Goal: Transaction & Acquisition: Purchase product/service

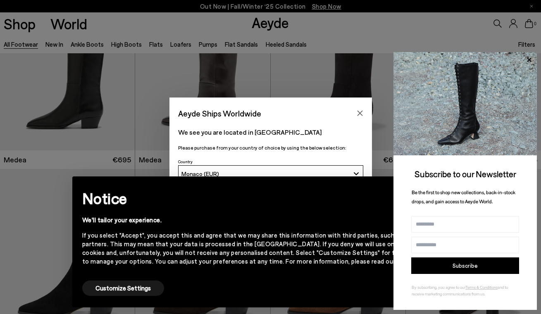
scroll to position [143, 0]
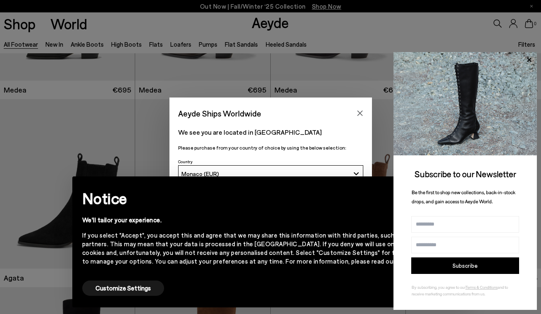
click at [483, 88] on img at bounding box center [464, 103] width 143 height 103
click at [477, 108] on img at bounding box center [464, 103] width 143 height 103
click at [531, 60] on icon at bounding box center [529, 60] width 11 height 11
click at [528, 59] on icon at bounding box center [529, 59] width 4 height 4
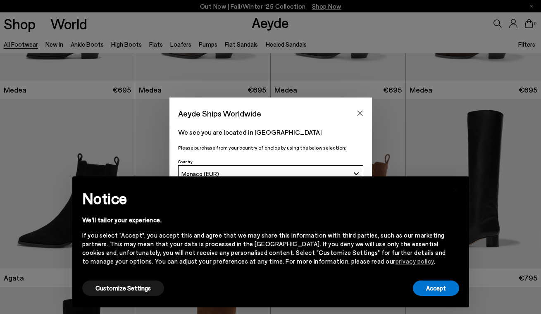
click at [528, 59] on div "Aeyde Ships Worldwide We see you are located in Monaco Please purchase from you…" at bounding box center [270, 157] width 541 height 314
click at [439, 288] on button "Accept" at bounding box center [436, 288] width 46 height 15
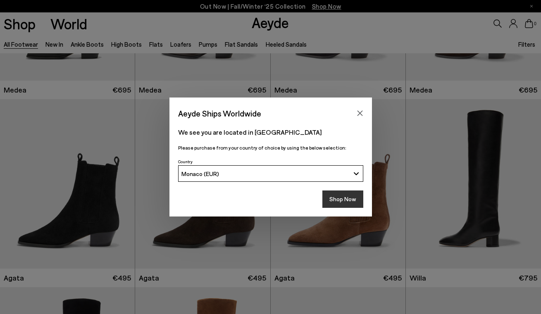
click at [341, 199] on button "Shop Now" at bounding box center [342, 199] width 41 height 17
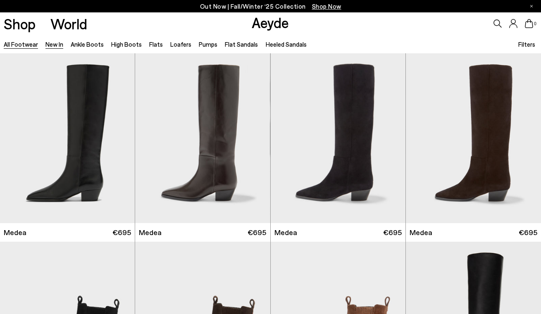
click at [52, 46] on link "New In" at bounding box center [54, 44] width 18 height 7
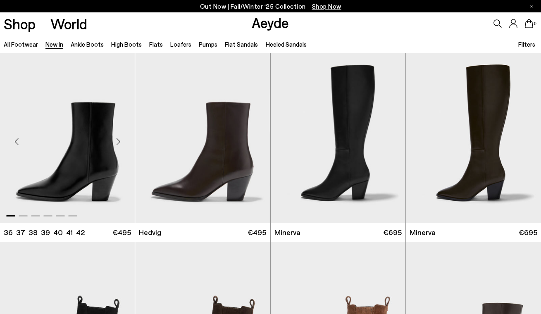
click at [114, 141] on div "Next slide" at bounding box center [118, 141] width 25 height 25
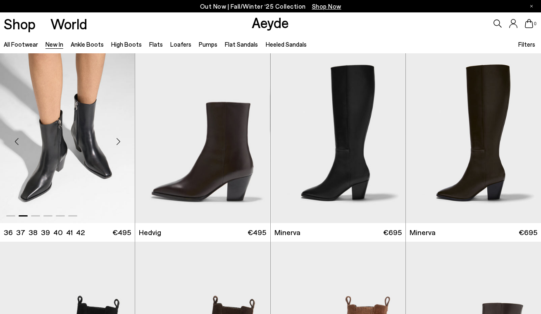
click at [119, 138] on div "Next slide" at bounding box center [118, 141] width 25 height 25
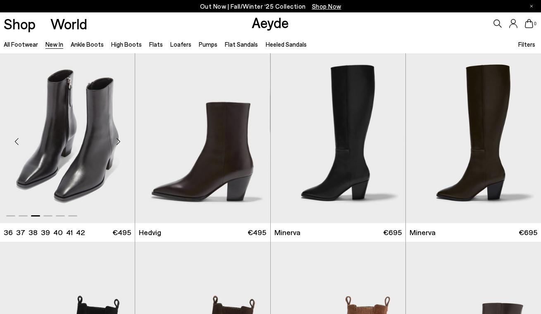
click at [119, 138] on div "Next slide" at bounding box center [118, 141] width 25 height 25
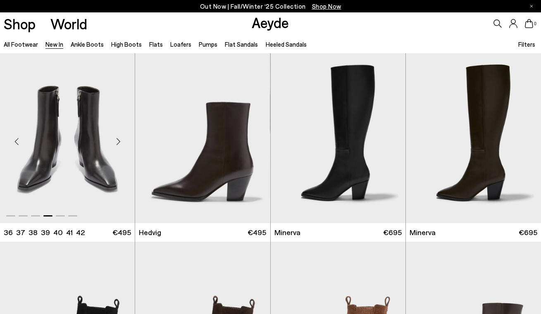
click at [119, 138] on div "Next slide" at bounding box center [118, 141] width 25 height 25
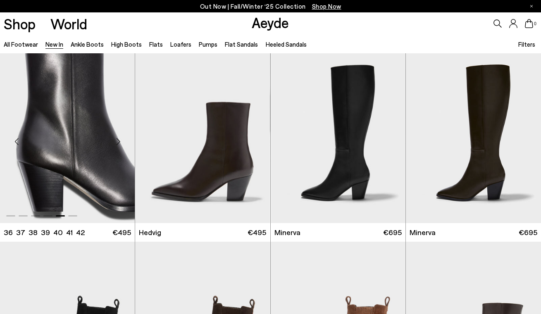
click at [119, 138] on div "Next slide" at bounding box center [118, 141] width 25 height 25
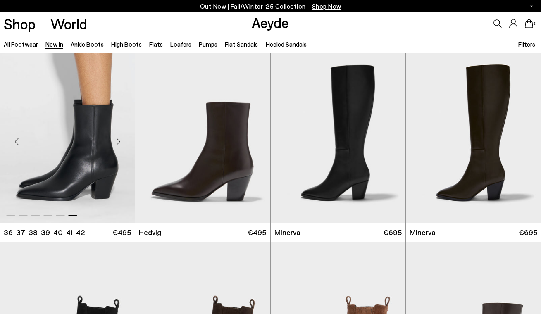
click at [119, 138] on div "Next slide" at bounding box center [118, 141] width 25 height 25
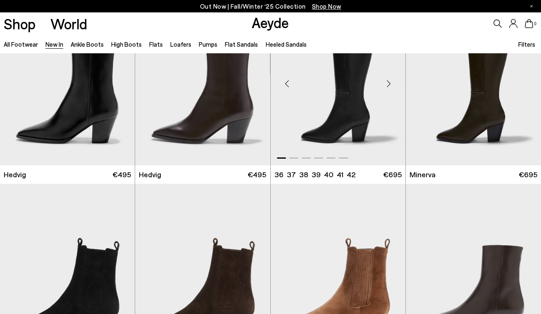
scroll to position [190, 0]
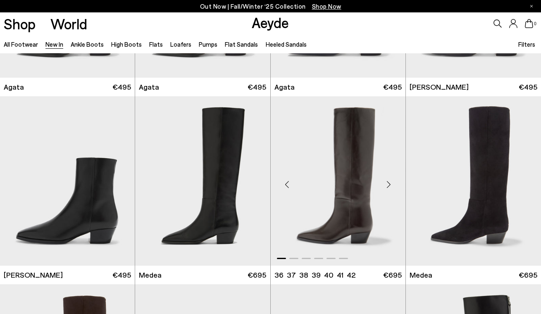
scroll to position [355, 0]
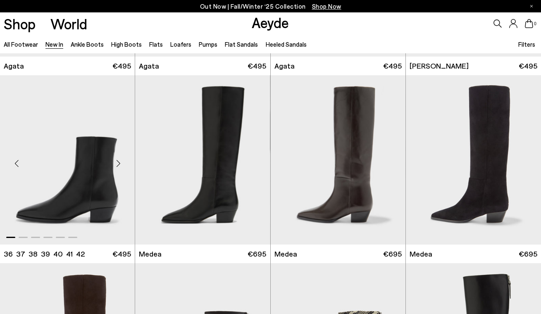
click at [114, 162] on div "Next slide" at bounding box center [118, 163] width 25 height 25
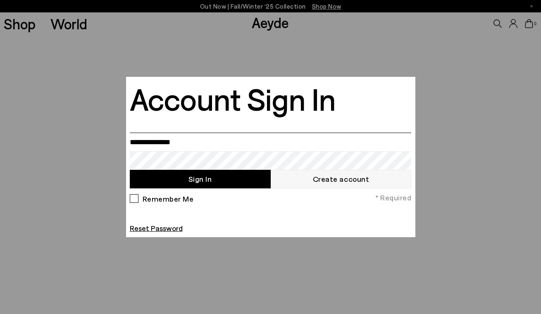
type input "**********"
click at [182, 178] on button "Sign In" at bounding box center [200, 179] width 141 height 19
click at [220, 213] on div "Remember Me * Required Reset Password" at bounding box center [271, 213] width 286 height 41
click at [363, 58] on div at bounding box center [270, 157] width 541 height 314
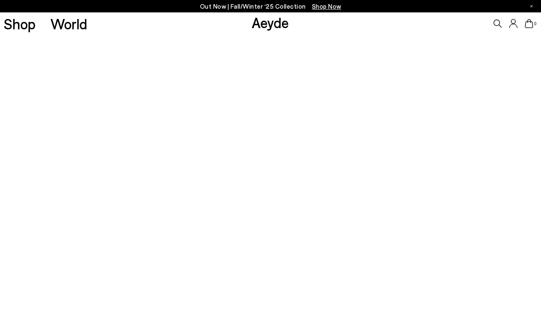
click at [512, 25] on icon at bounding box center [513, 23] width 8 height 9
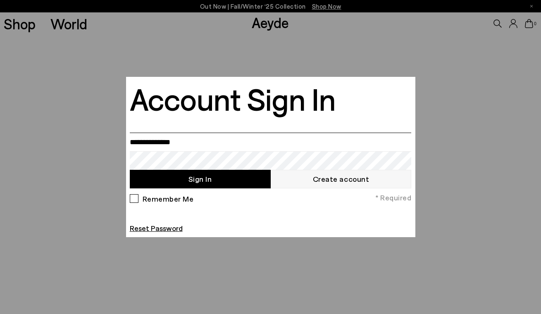
type input "**********"
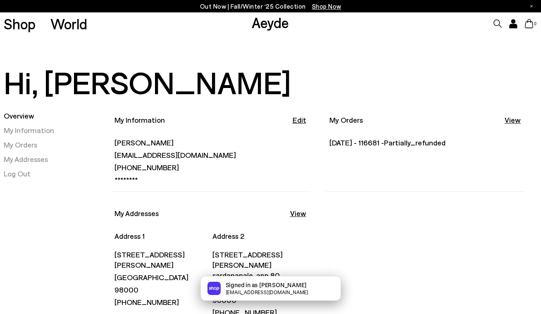
scroll to position [50, 0]
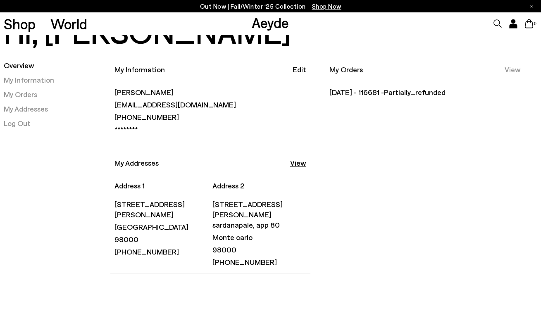
click at [517, 69] on link "View" at bounding box center [513, 69] width 16 height 10
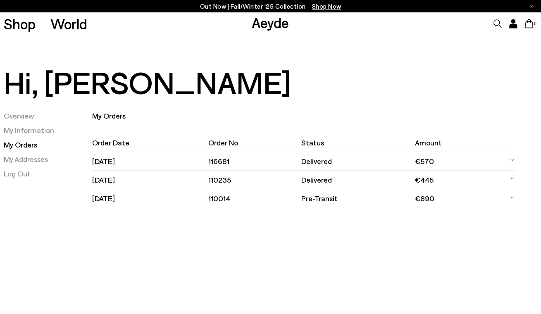
click at [232, 163] on td "116681" at bounding box center [254, 161] width 93 height 19
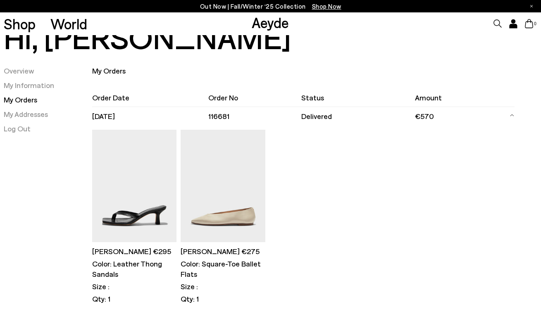
scroll to position [101, 0]
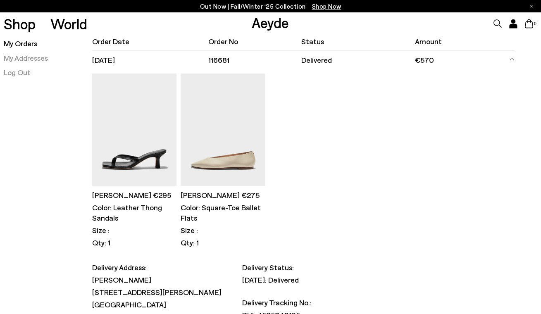
click at [228, 141] on img at bounding box center [223, 130] width 84 height 113
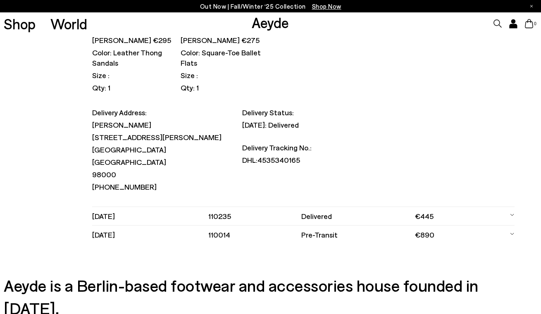
scroll to position [194, 0]
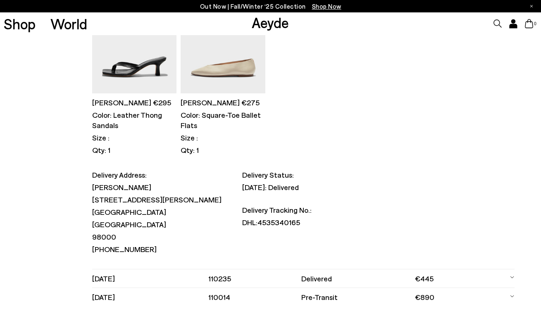
click at [231, 60] on img at bounding box center [223, 37] width 84 height 113
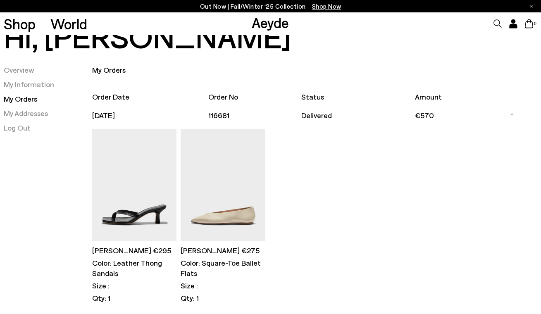
scroll to position [0, 0]
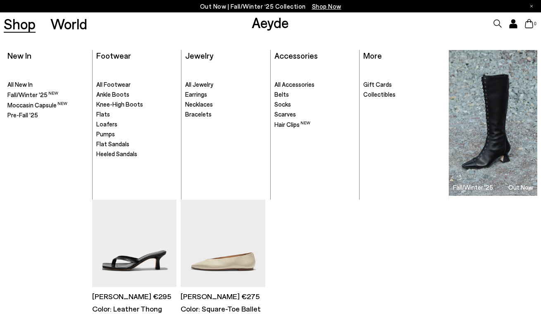
click at [21, 26] on link "Shop" at bounding box center [20, 24] width 32 height 14
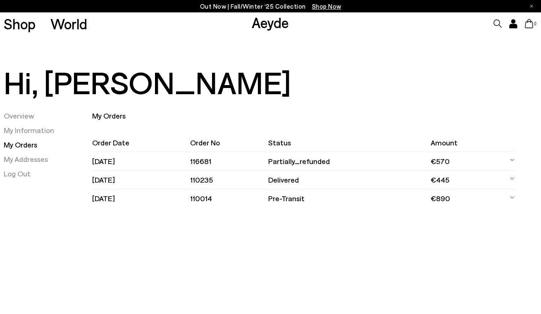
click at [298, 180] on td "delivered" at bounding box center [349, 180] width 162 height 19
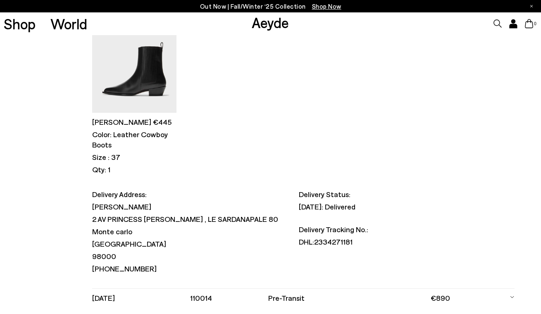
scroll to position [122, 0]
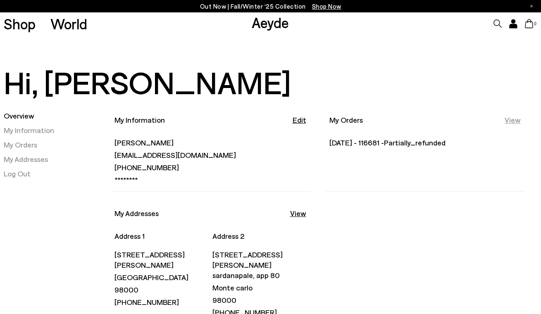
click at [513, 118] on link "View" at bounding box center [513, 120] width 16 height 10
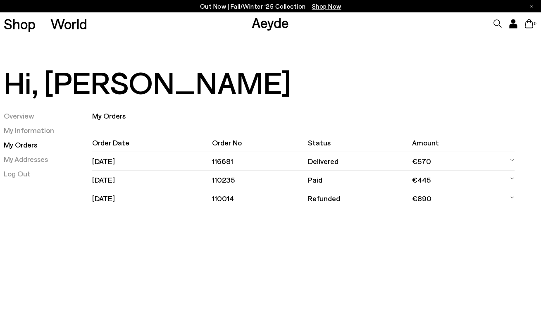
click at [327, 179] on td "paid" at bounding box center [360, 180] width 104 height 19
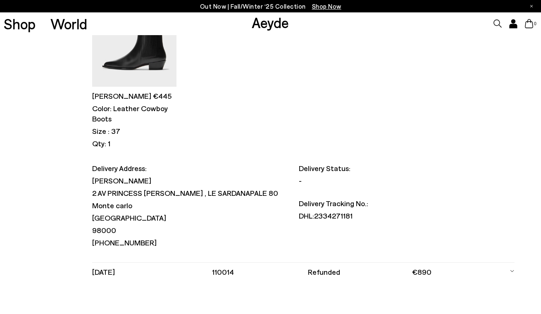
scroll to position [289, 0]
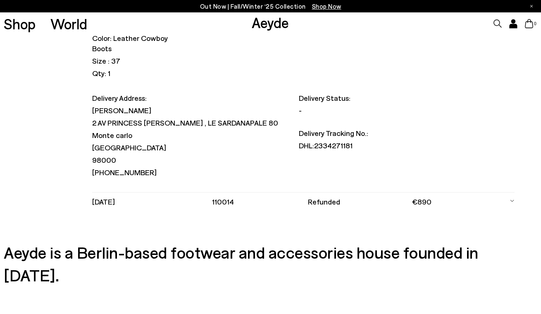
click at [513, 200] on icon at bounding box center [512, 201] width 5 height 12
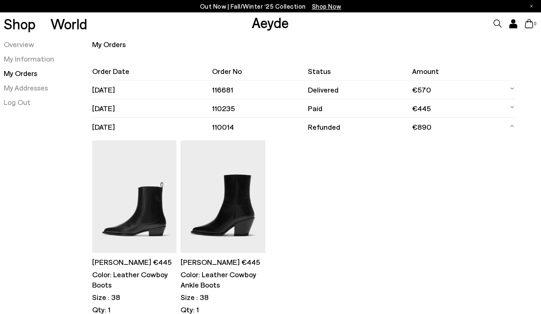
scroll to position [0, 0]
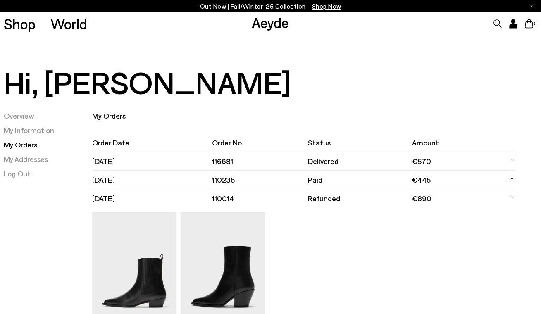
click at [338, 162] on td "delivered" at bounding box center [360, 161] width 104 height 19
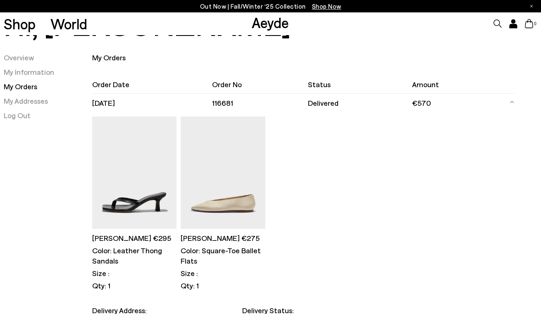
scroll to position [120, 0]
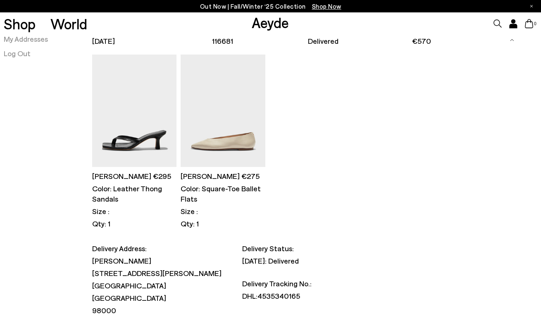
click at [142, 144] on img at bounding box center [134, 111] width 84 height 113
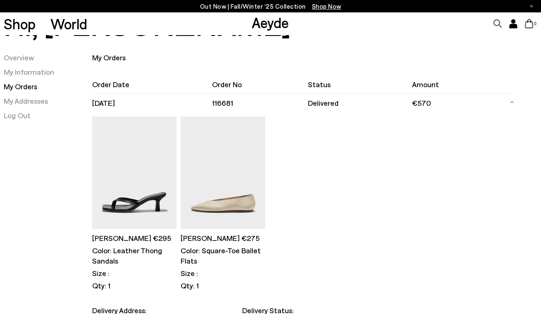
scroll to position [0, 0]
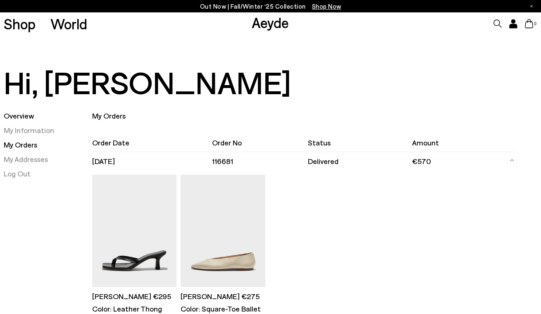
click at [20, 115] on link "Overview" at bounding box center [19, 115] width 31 height 9
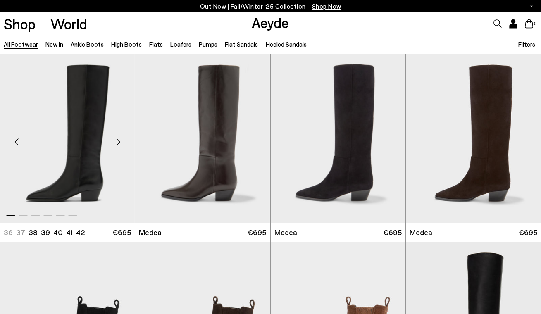
click at [119, 140] on div "Next slide" at bounding box center [118, 141] width 25 height 25
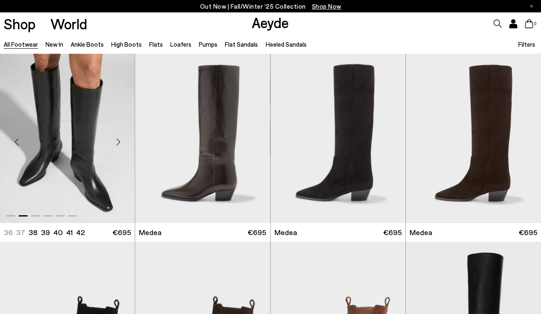
click at [119, 140] on div "Next slide" at bounding box center [118, 141] width 25 height 25
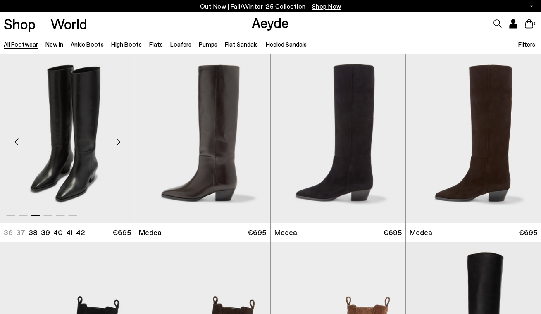
click at [119, 140] on div "Next slide" at bounding box center [118, 141] width 25 height 25
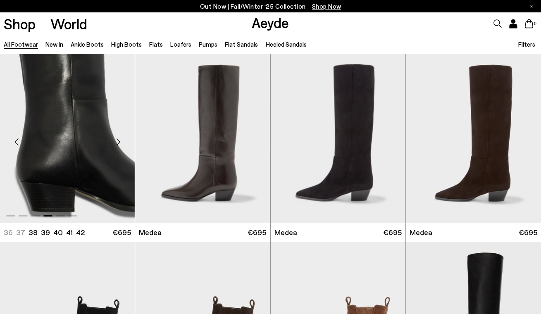
click at [119, 140] on div "Next slide" at bounding box center [118, 141] width 25 height 25
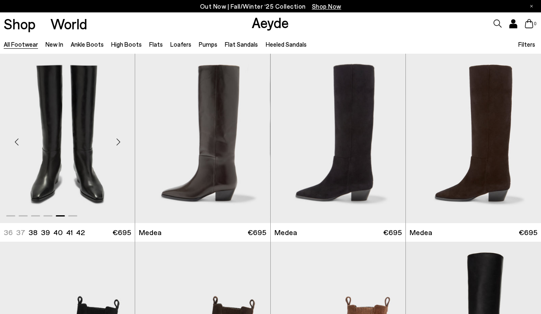
click at [119, 140] on div "Next slide" at bounding box center [118, 141] width 25 height 25
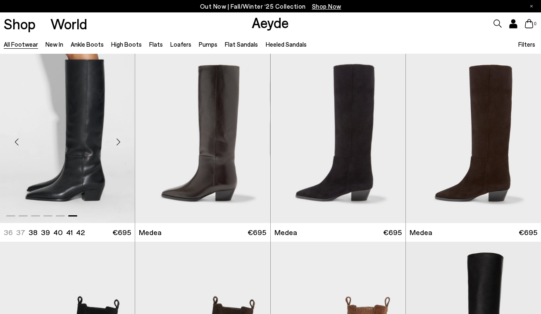
click at [86, 170] on img "6 / 6" at bounding box center [67, 138] width 135 height 169
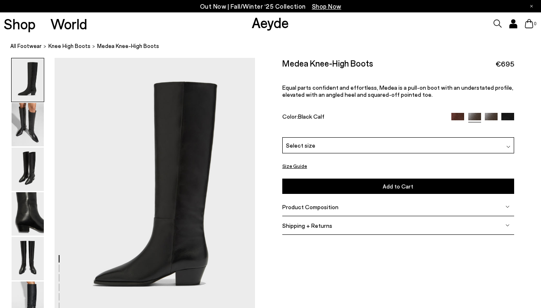
click at [507, 114] on img at bounding box center [507, 119] width 13 height 13
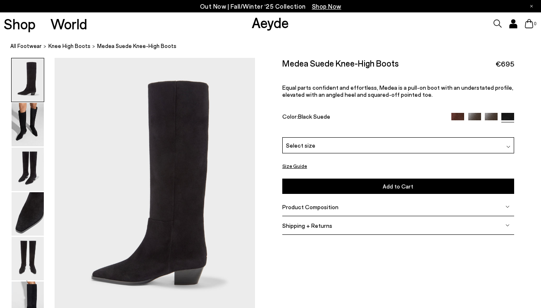
click at [459, 114] on img at bounding box center [457, 119] width 13 height 13
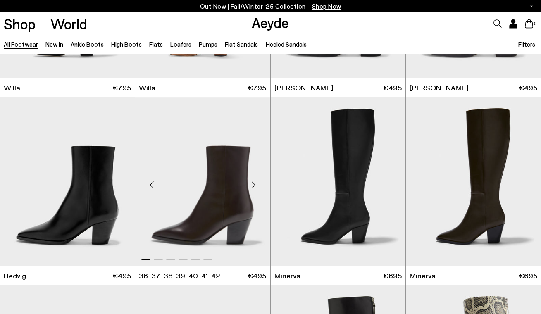
scroll to position [580, 0]
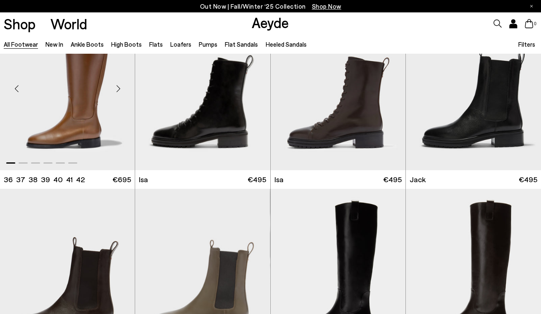
scroll to position [4515, 0]
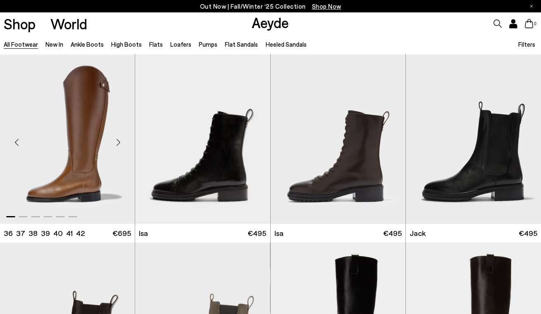
click at [119, 139] on div "Next slide" at bounding box center [118, 142] width 25 height 25
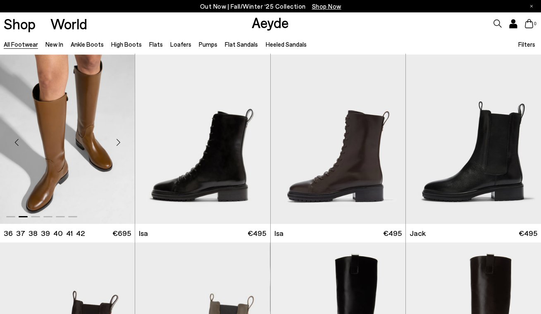
click at [119, 138] on div "Next slide" at bounding box center [118, 142] width 25 height 25
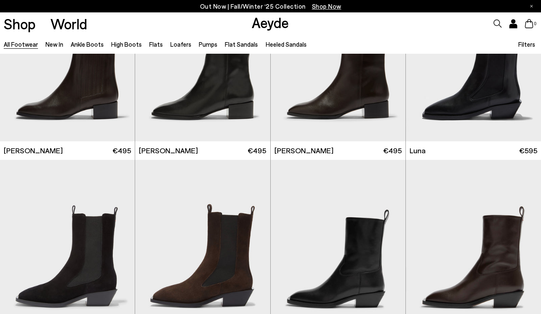
scroll to position [5445, 0]
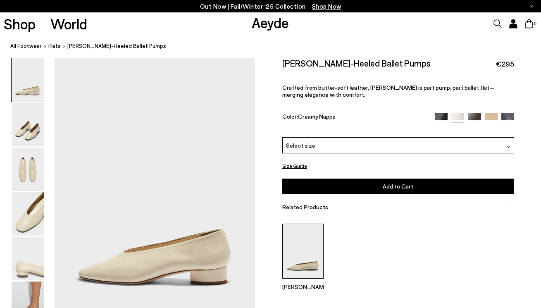
click at [307, 254] on img at bounding box center [302, 251] width 41 height 55
click at [497, 21] on icon at bounding box center [497, 23] width 8 height 8
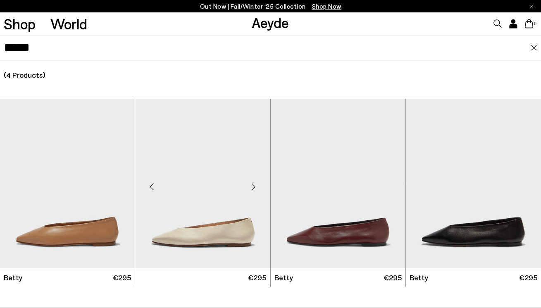
type input "*****"
click at [200, 222] on img at bounding box center [202, 183] width 135 height 169
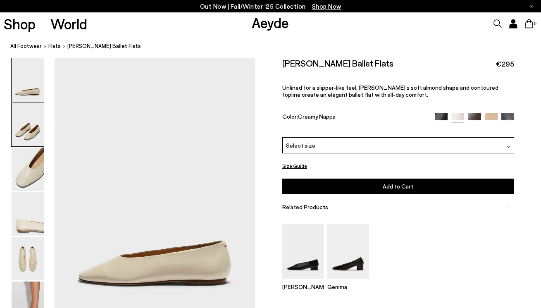
click at [29, 123] on img at bounding box center [28, 124] width 32 height 43
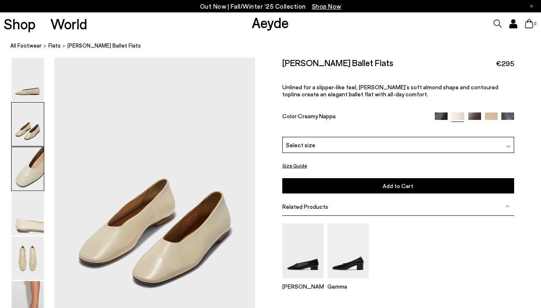
click at [25, 165] on img at bounding box center [28, 168] width 32 height 43
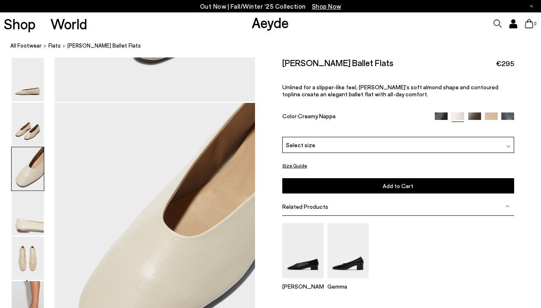
scroll to position [538, 0]
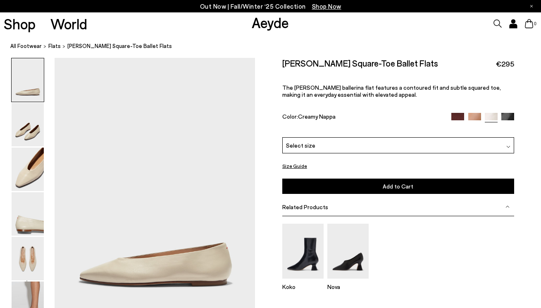
click at [331, 145] on div "Select size" at bounding box center [398, 145] width 232 height 16
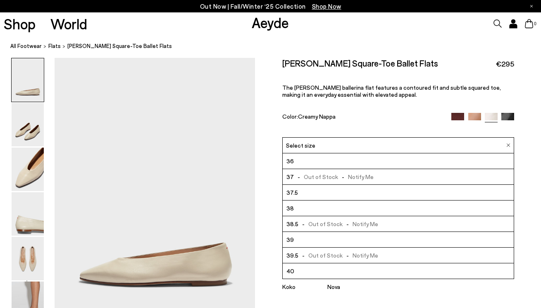
click at [458, 113] on img at bounding box center [457, 119] width 13 height 13
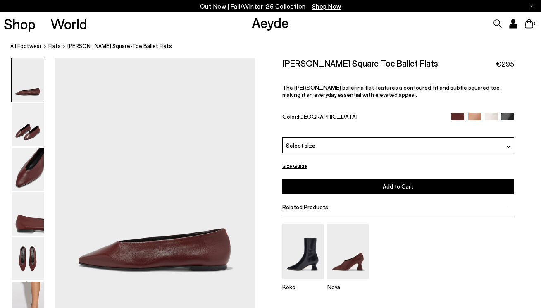
click at [370, 144] on div "Select size" at bounding box center [398, 145] width 232 height 16
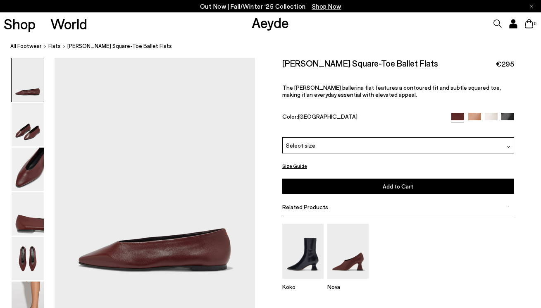
click at [328, 143] on div "Select size" at bounding box center [398, 145] width 232 height 16
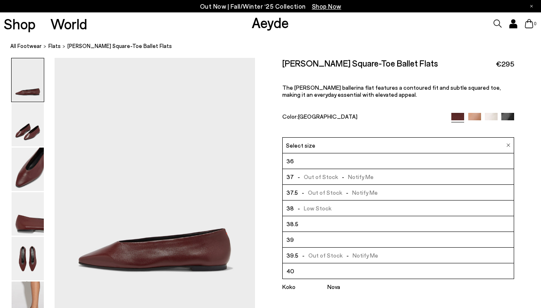
click at [353, 174] on span "- Out of Stock - Notify Me" at bounding box center [334, 177] width 80 height 10
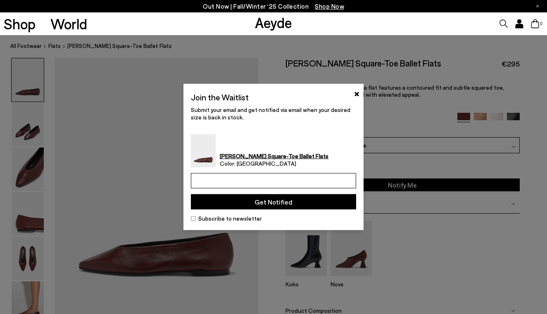
click at [246, 182] on input "email" at bounding box center [273, 180] width 165 height 15
type input "**********"
click at [278, 203] on button "Get Notified" at bounding box center [273, 201] width 165 height 15
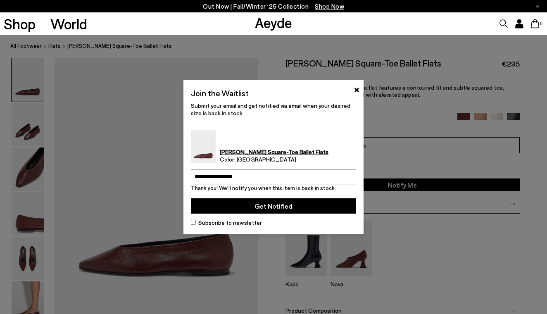
click at [276, 206] on button "Get Notified" at bounding box center [273, 205] width 165 height 15
click at [355, 88] on button "×" at bounding box center [356, 89] width 5 height 10
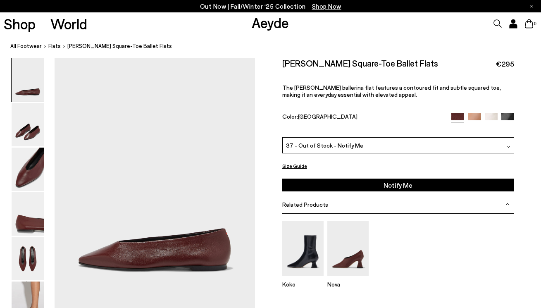
click at [347, 142] on span "37 - Out of Stock - Notify Me" at bounding box center [324, 145] width 77 height 9
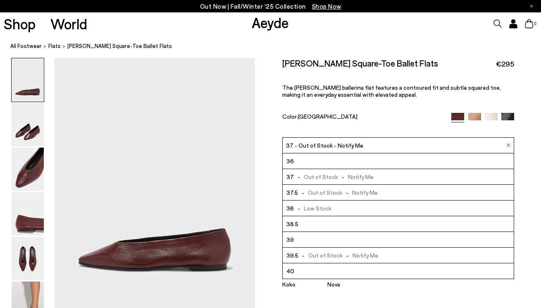
click at [320, 191] on span "- Out of Stock - Notify Me" at bounding box center [338, 192] width 80 height 10
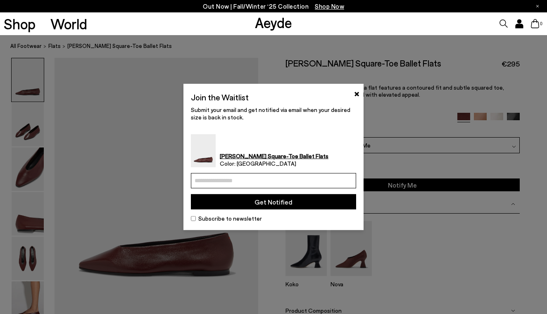
click at [253, 181] on input "email" at bounding box center [273, 180] width 165 height 15
type input "**********"
click at [309, 201] on button "Get Notified" at bounding box center [273, 201] width 165 height 15
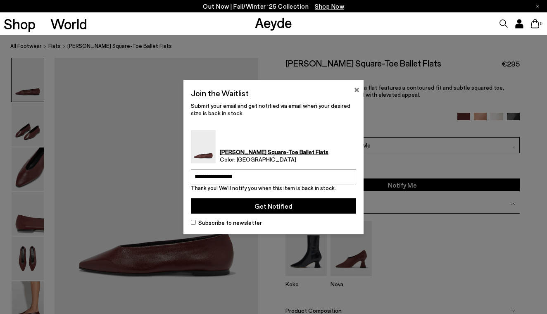
click at [356, 88] on button "×" at bounding box center [356, 89] width 5 height 10
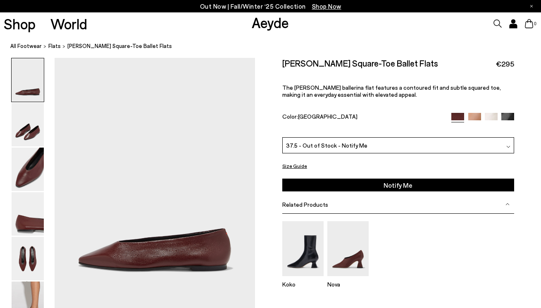
click at [490, 115] on img at bounding box center [491, 119] width 13 height 13
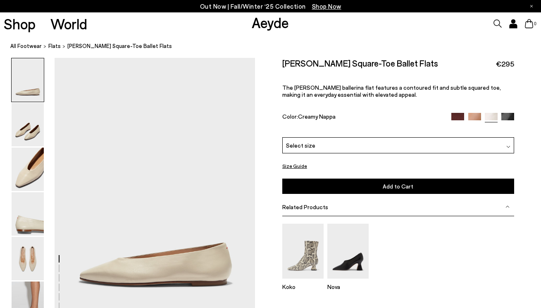
click at [336, 145] on div "Select size" at bounding box center [398, 145] width 232 height 16
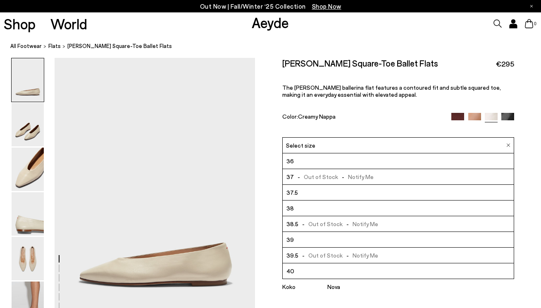
click at [312, 175] on span "- Out of Stock - Notify Me" at bounding box center [334, 177] width 80 height 10
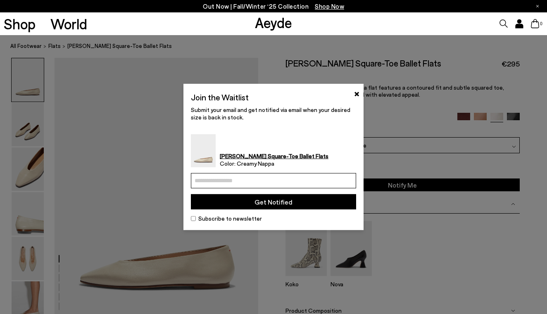
click at [353, 102] on div "Join the Waitlist ×" at bounding box center [273, 98] width 165 height 15
click at [244, 179] on input "email" at bounding box center [273, 180] width 165 height 15
click at [355, 93] on button "×" at bounding box center [356, 93] width 5 height 10
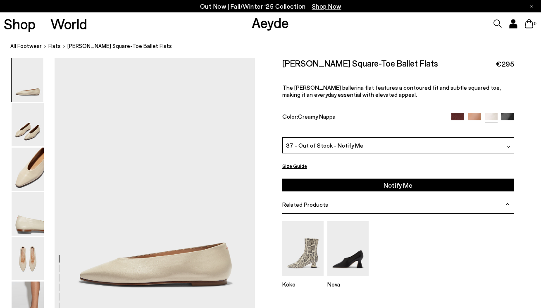
click at [375, 143] on div "37 - Out of Stock - Notify Me" at bounding box center [398, 145] width 232 height 16
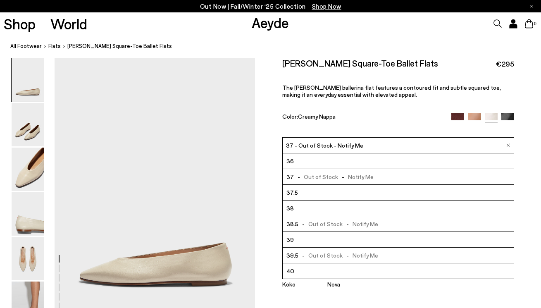
click at [312, 190] on li "37.5" at bounding box center [398, 193] width 231 height 16
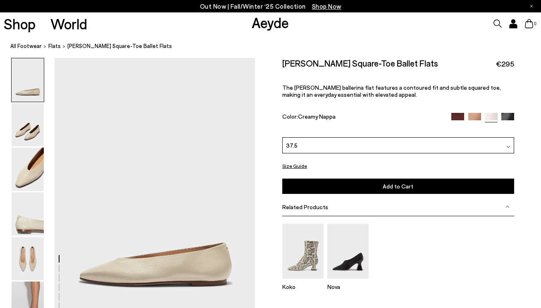
click at [388, 187] on span "Add to Cart" at bounding box center [398, 186] width 31 height 7
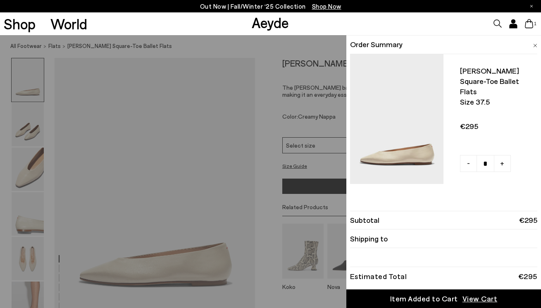
click at [464, 299] on span "View Cart" at bounding box center [479, 298] width 35 height 10
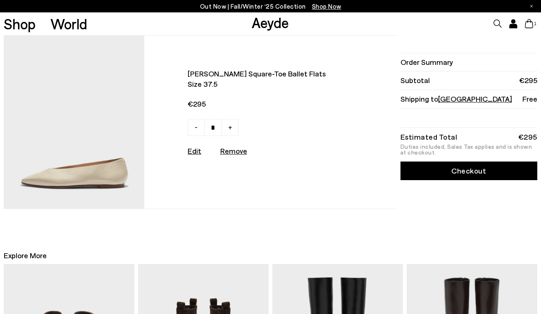
click at [471, 168] on div "Order Summary Subtotal €295 Shipping to [GEOGRAPHIC_DATA] Free Estimated Total …" at bounding box center [467, 122] width 139 height 174
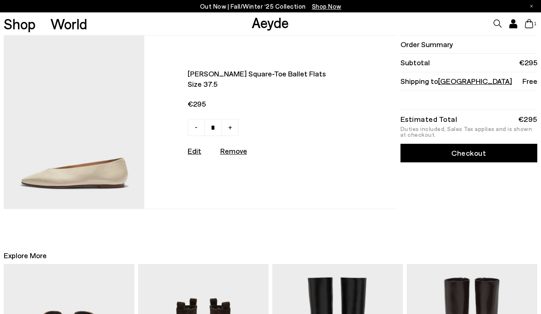
click at [462, 155] on link "Checkout" at bounding box center [468, 153] width 137 height 19
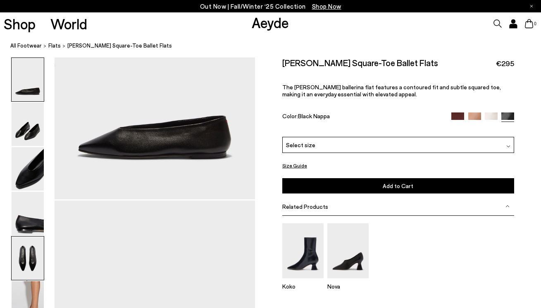
scroll to position [283, 0]
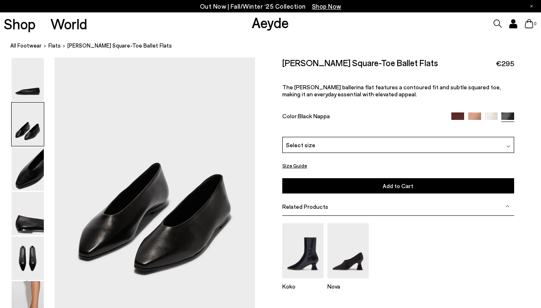
click at [312, 143] on div "Select size" at bounding box center [398, 145] width 232 height 16
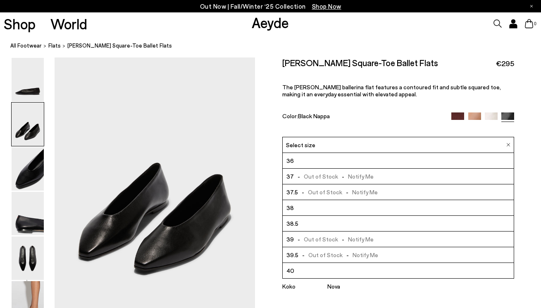
click at [316, 193] on span "- Out of Stock - Notify Me" at bounding box center [338, 192] width 80 height 10
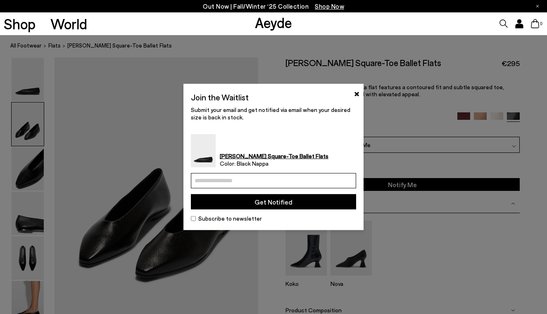
click at [249, 184] on input "email" at bounding box center [273, 180] width 165 height 15
type input "**********"
click at [288, 201] on button "Get Notified" at bounding box center [273, 201] width 165 height 15
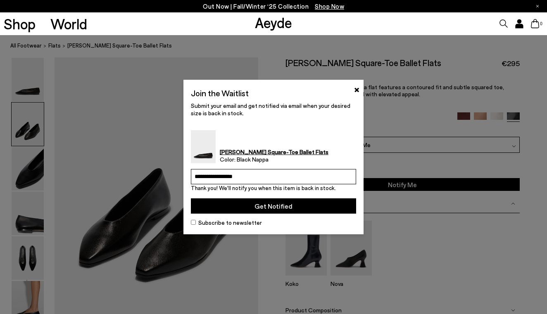
click at [294, 208] on button "Get Notified" at bounding box center [273, 205] width 165 height 15
click at [357, 91] on button "×" at bounding box center [356, 89] width 5 height 10
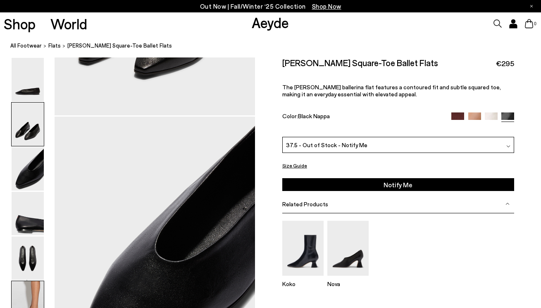
click at [29, 287] on img at bounding box center [28, 302] width 32 height 43
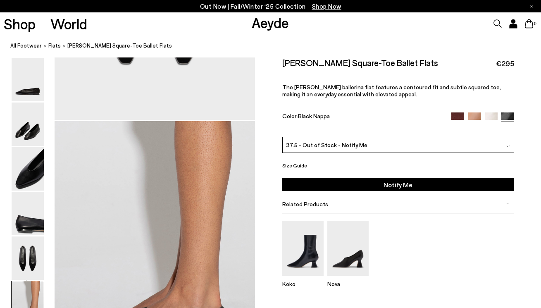
scroll to position [1401, 0]
